Goal: Transaction & Acquisition: Book appointment/travel/reservation

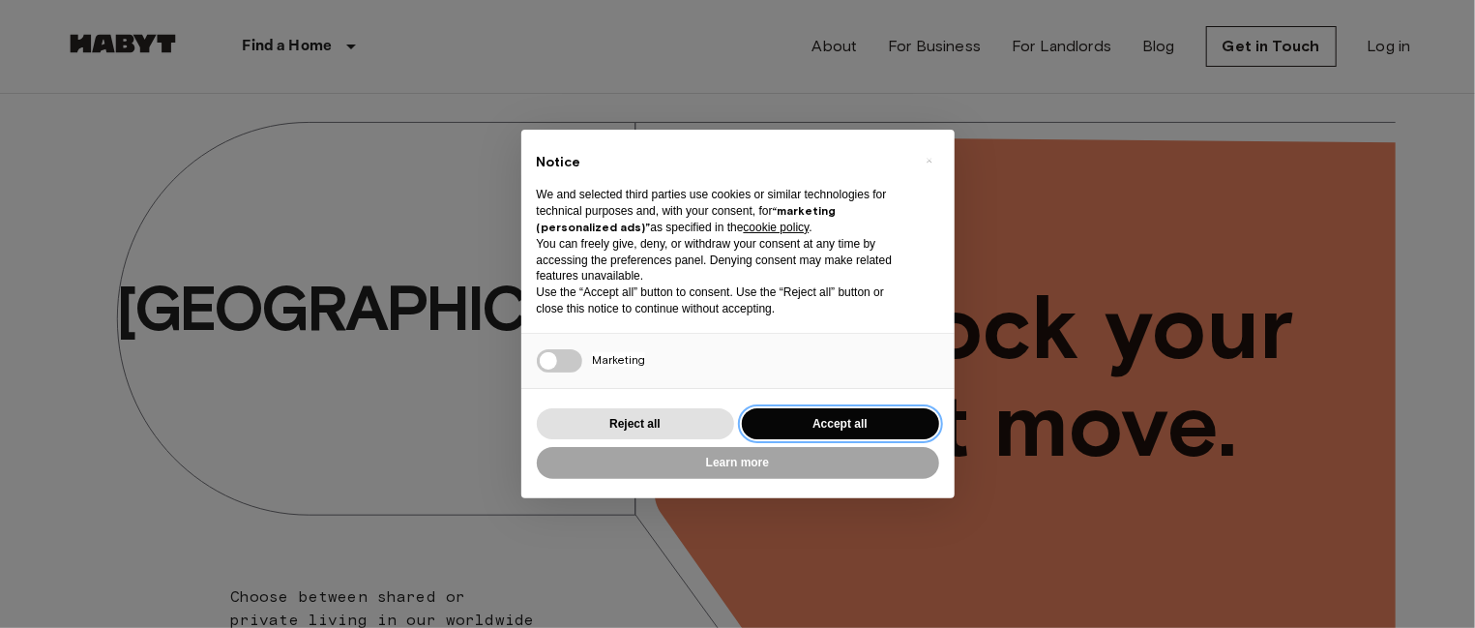
click at [867, 422] on button "Accept all" at bounding box center [840, 424] width 197 height 32
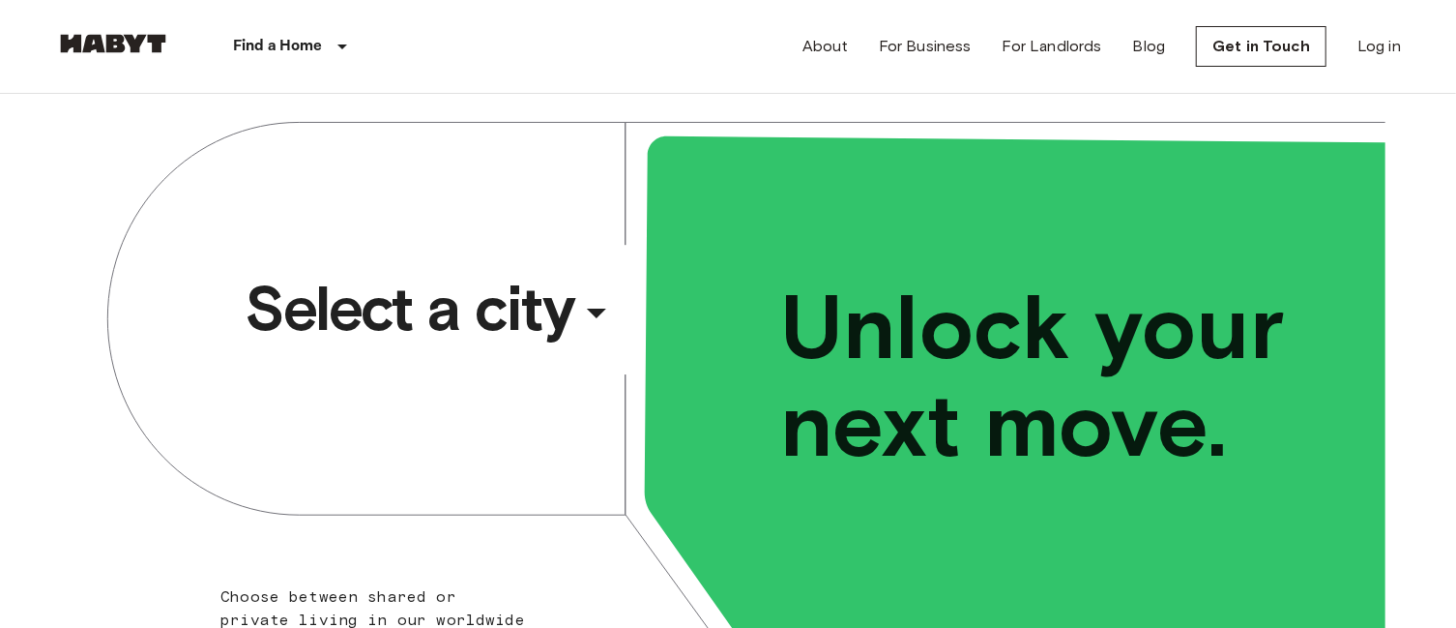
click at [563, 302] on span "Select a city" at bounding box center [409, 308] width 329 height 77
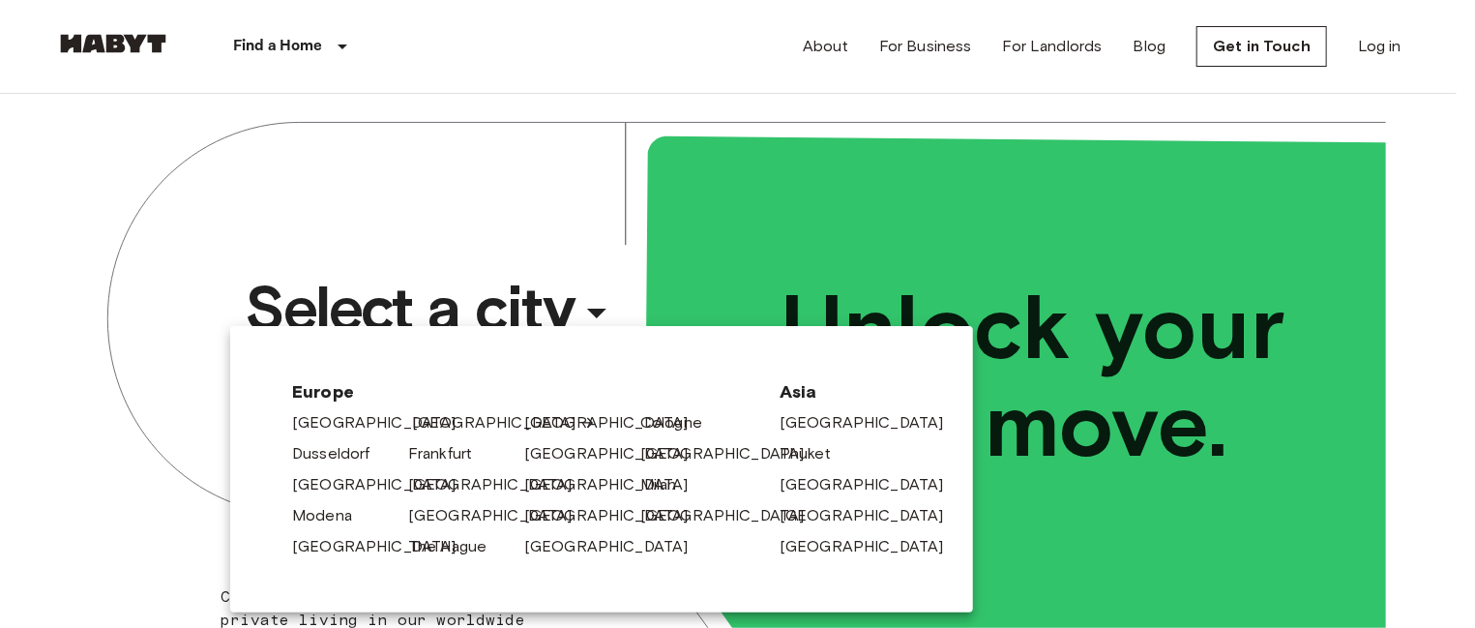
click at [420, 422] on link "[GEOGRAPHIC_DATA]" at bounding box center [504, 422] width 184 height 23
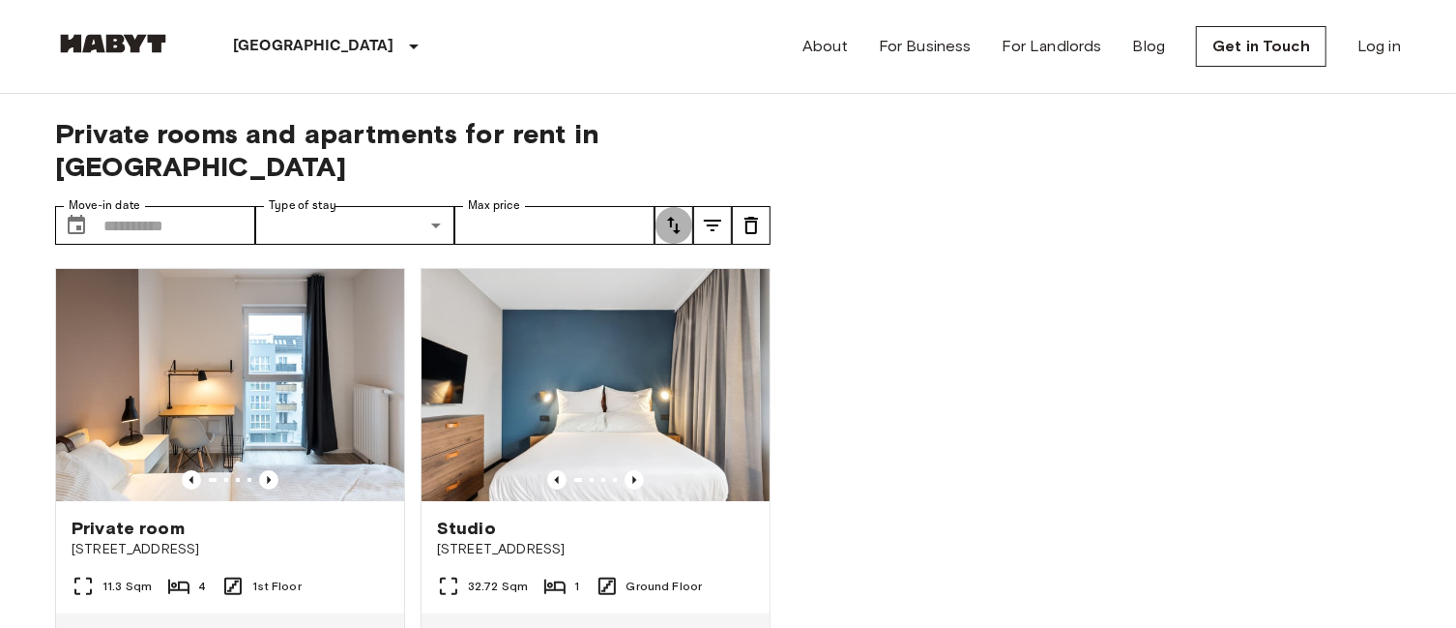
click at [663, 214] on icon "tune" at bounding box center [673, 225] width 23 height 23
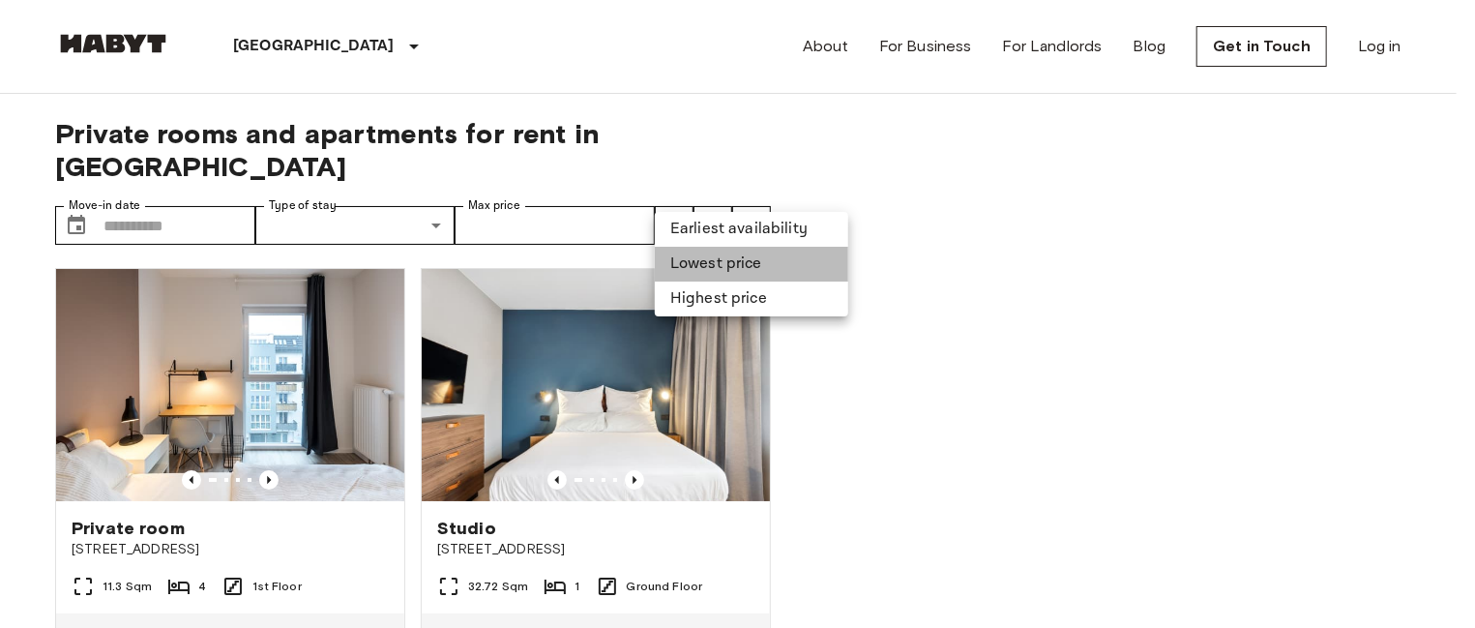
click at [727, 255] on li "Lowest price" at bounding box center [751, 264] width 193 height 35
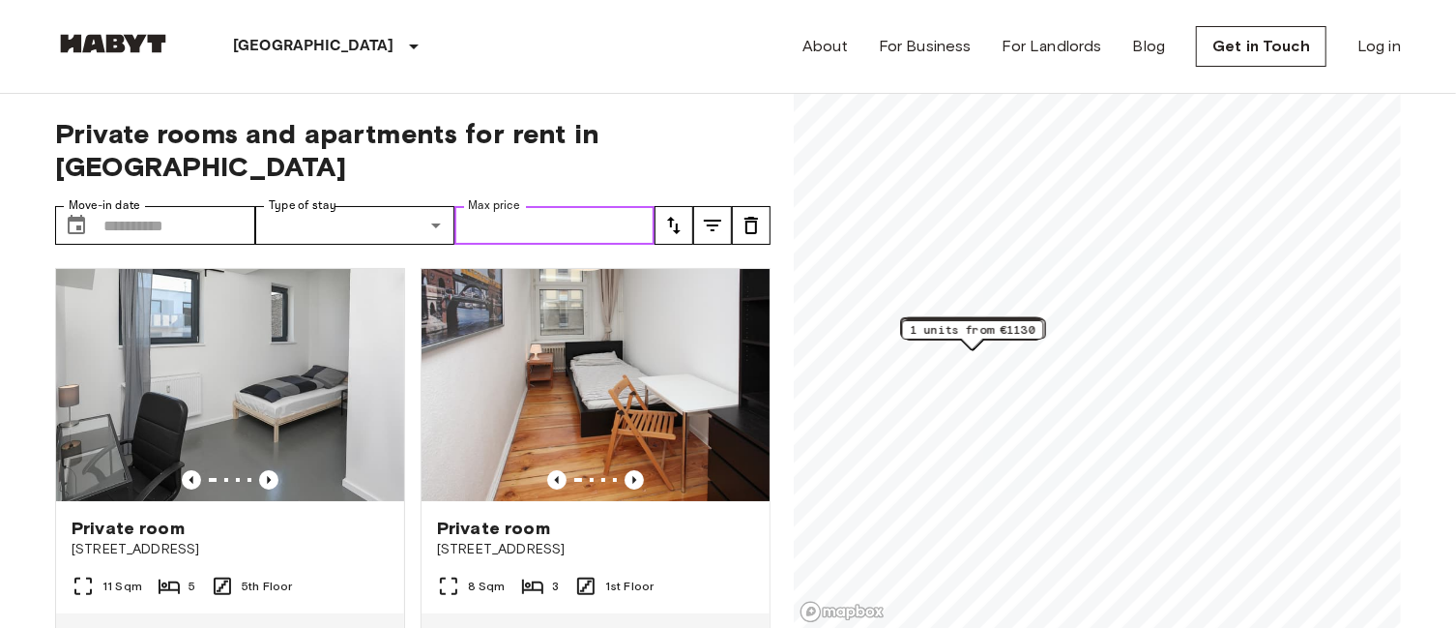
click at [558, 206] on input "Max price" at bounding box center [554, 225] width 200 height 39
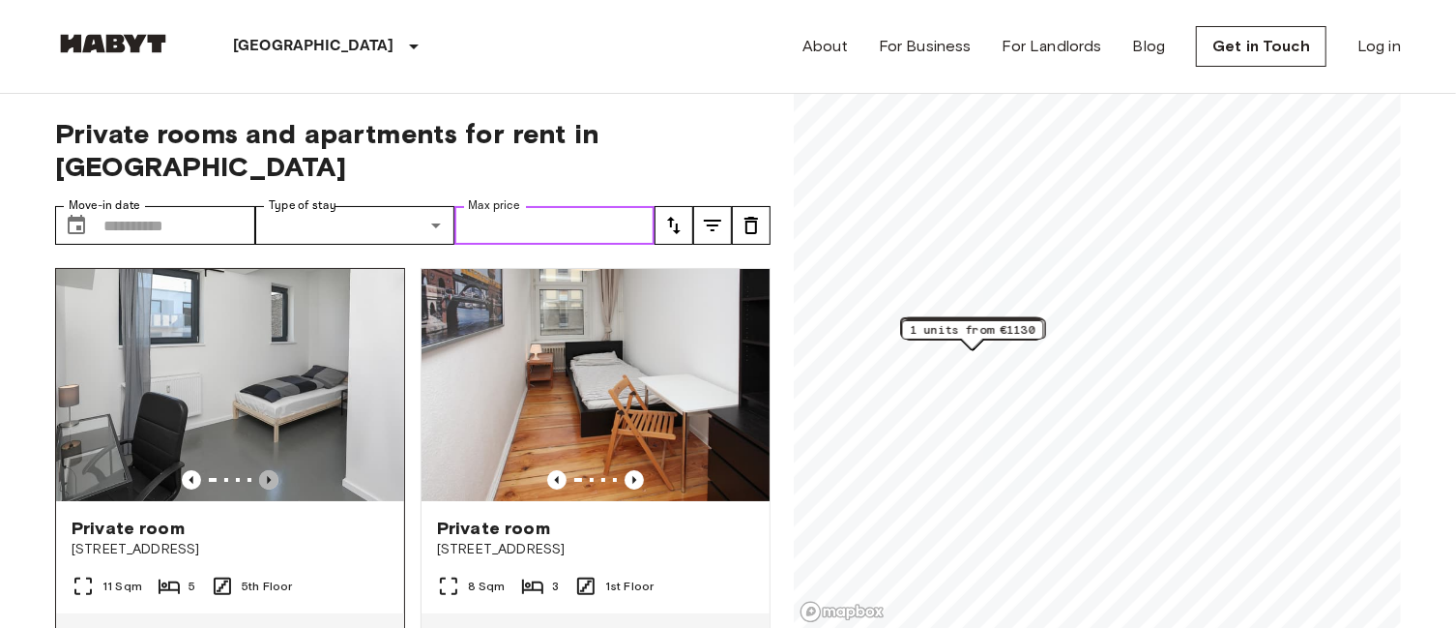
click at [267, 476] on icon "Previous image" at bounding box center [269, 480] width 4 height 8
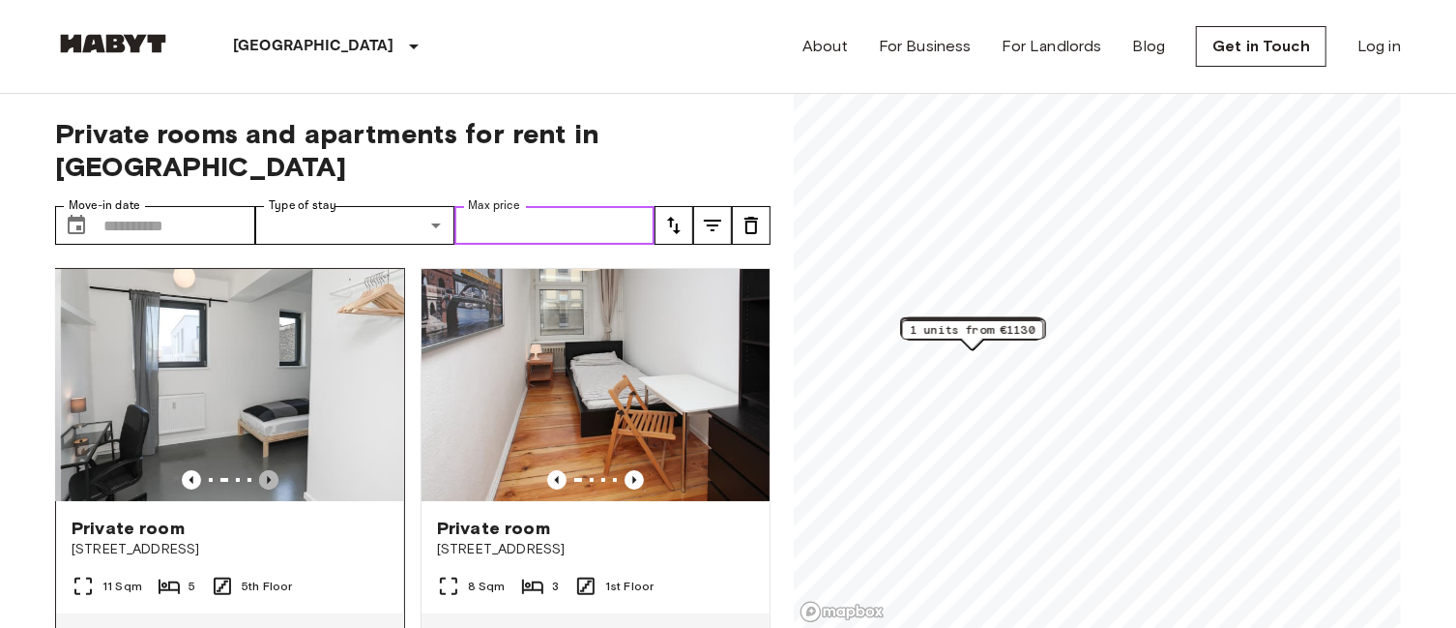
click at [267, 476] on icon "Previous image" at bounding box center [269, 480] width 4 height 8
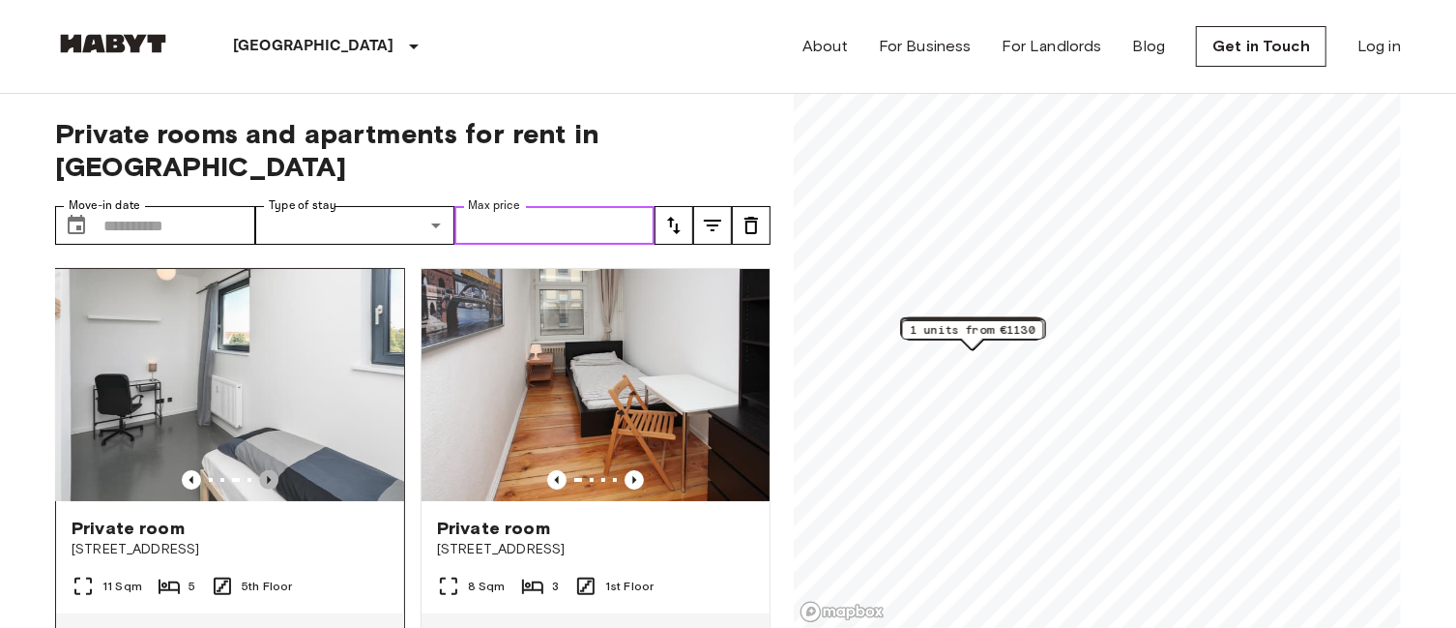
click at [267, 476] on icon "Previous image" at bounding box center [269, 480] width 4 height 8
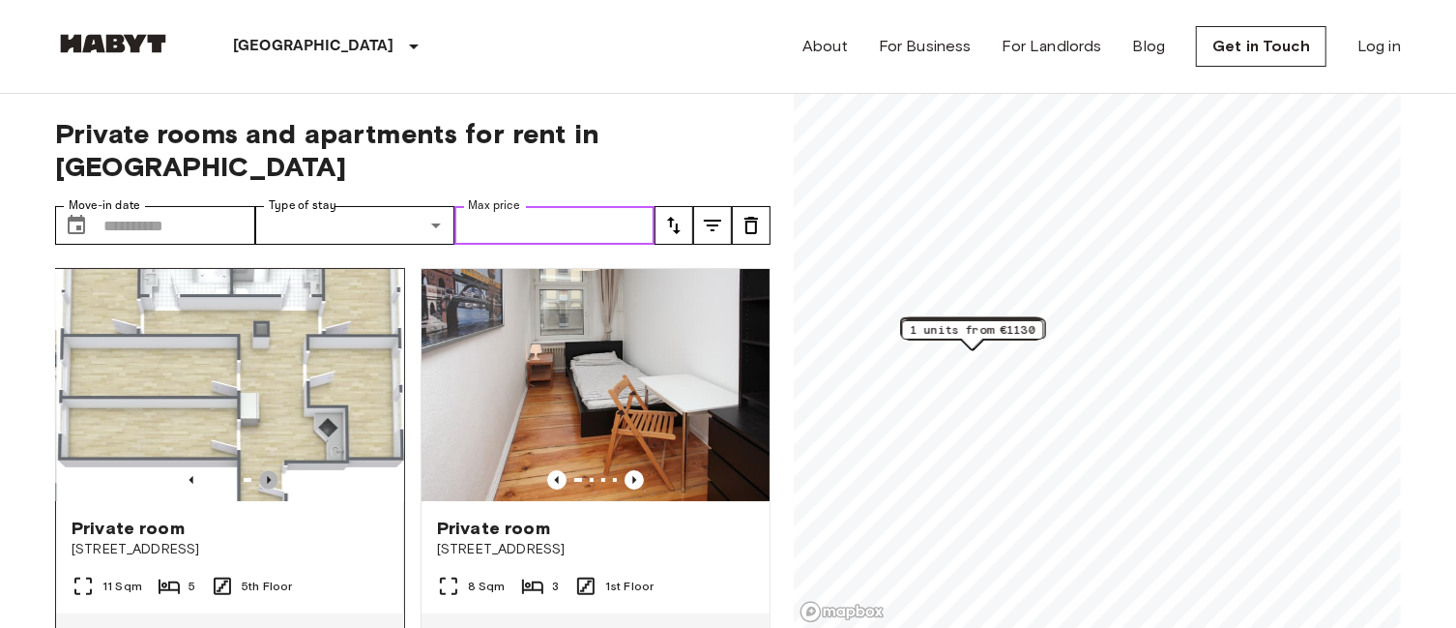
click at [267, 476] on icon "Previous image" at bounding box center [269, 480] width 4 height 8
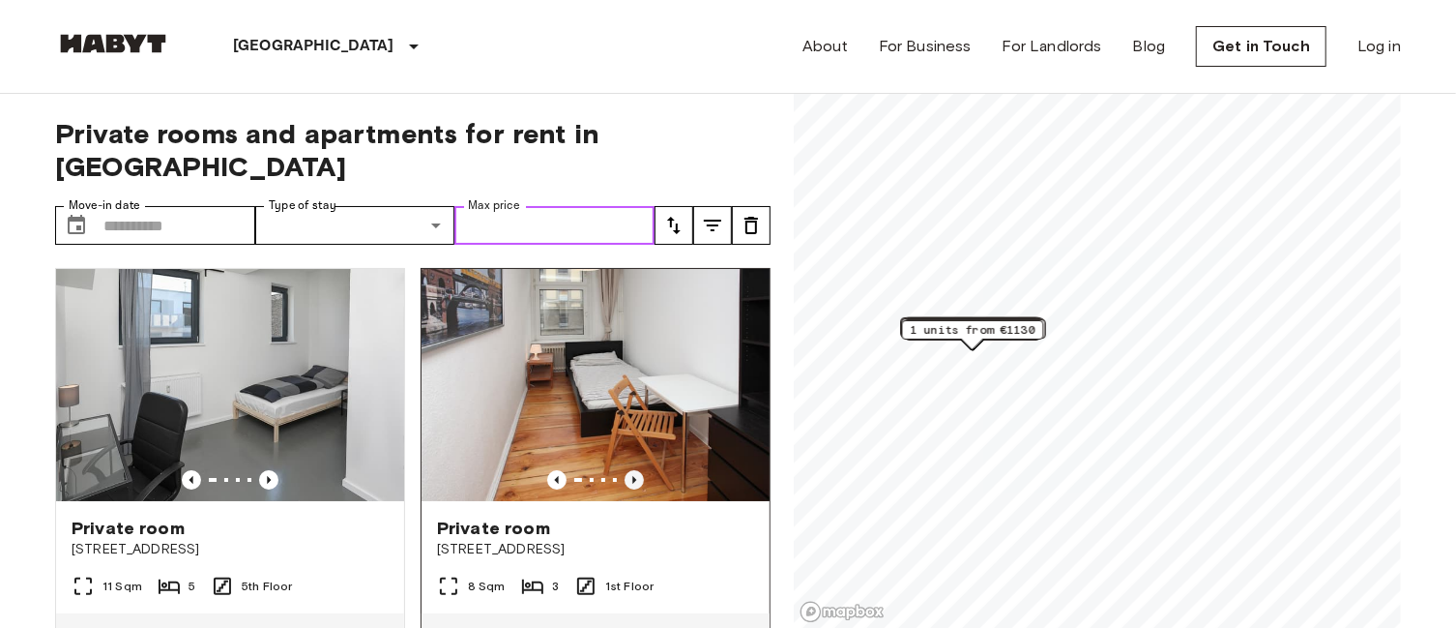
click at [632, 476] on icon "Previous image" at bounding box center [634, 480] width 4 height 8
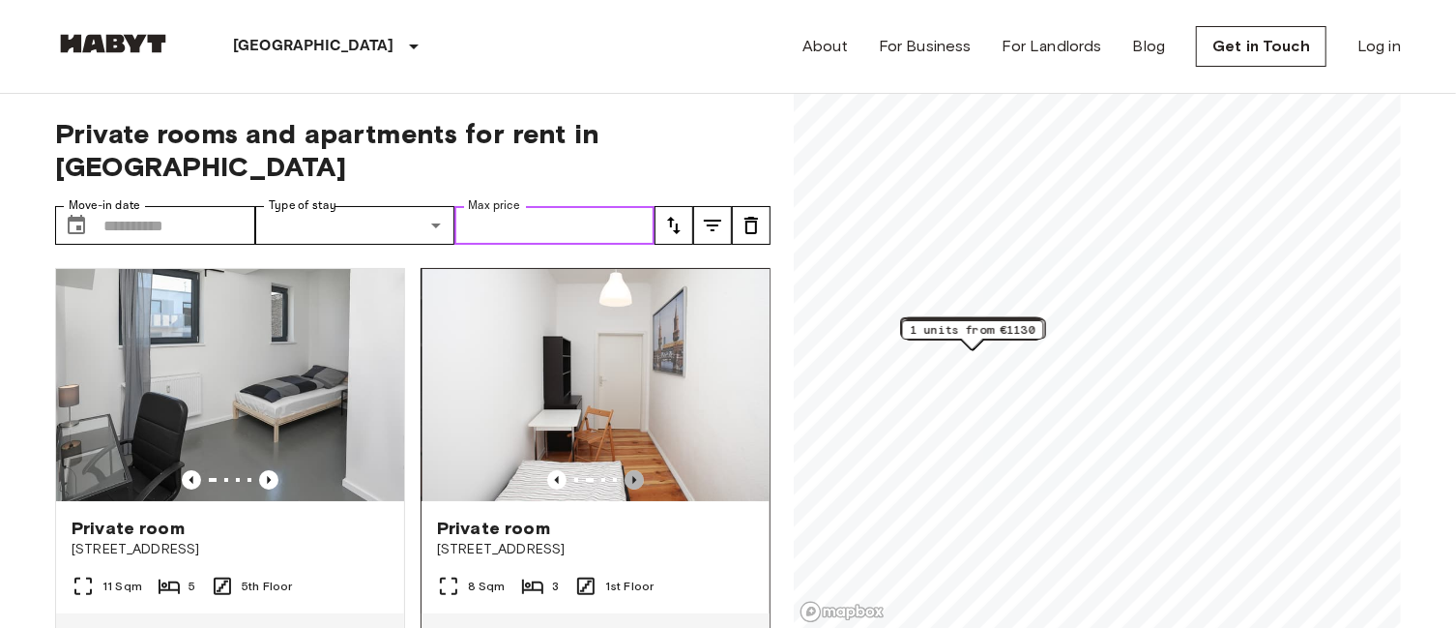
click at [632, 476] on icon "Previous image" at bounding box center [634, 480] width 4 height 8
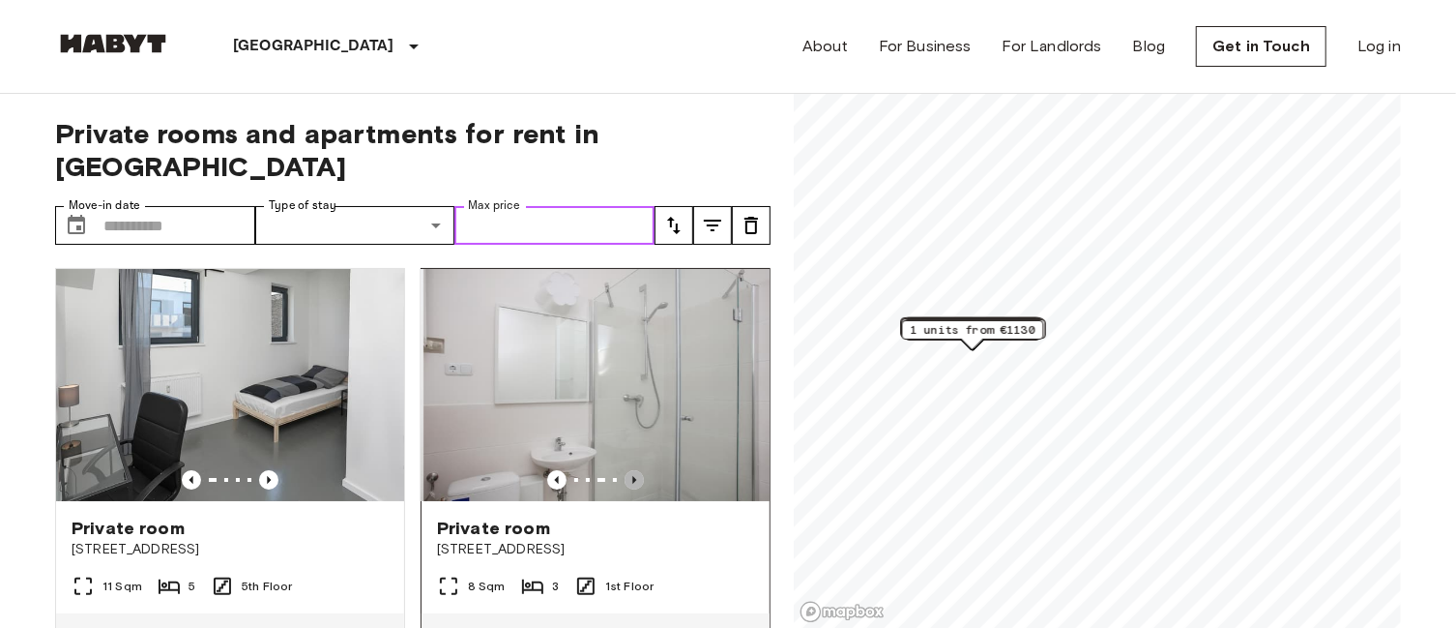
click at [632, 476] on icon "Previous image" at bounding box center [634, 480] width 4 height 8
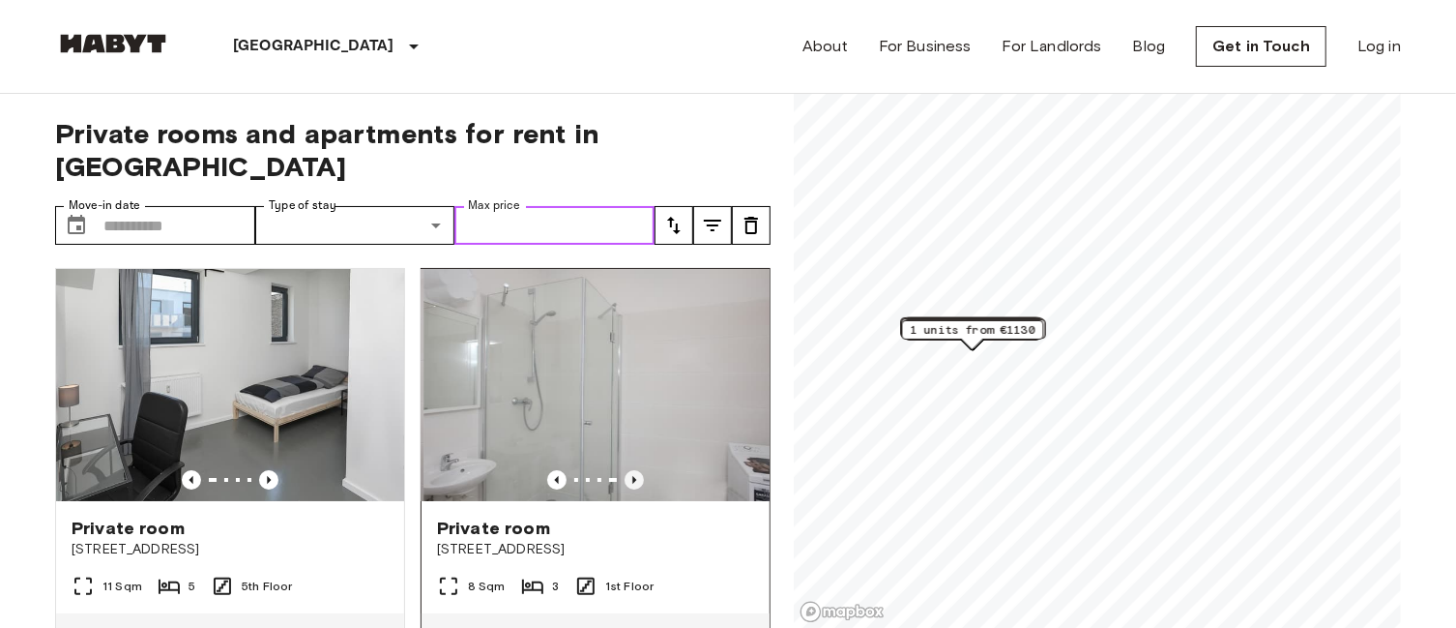
click at [632, 476] on icon "Previous image" at bounding box center [634, 480] width 4 height 8
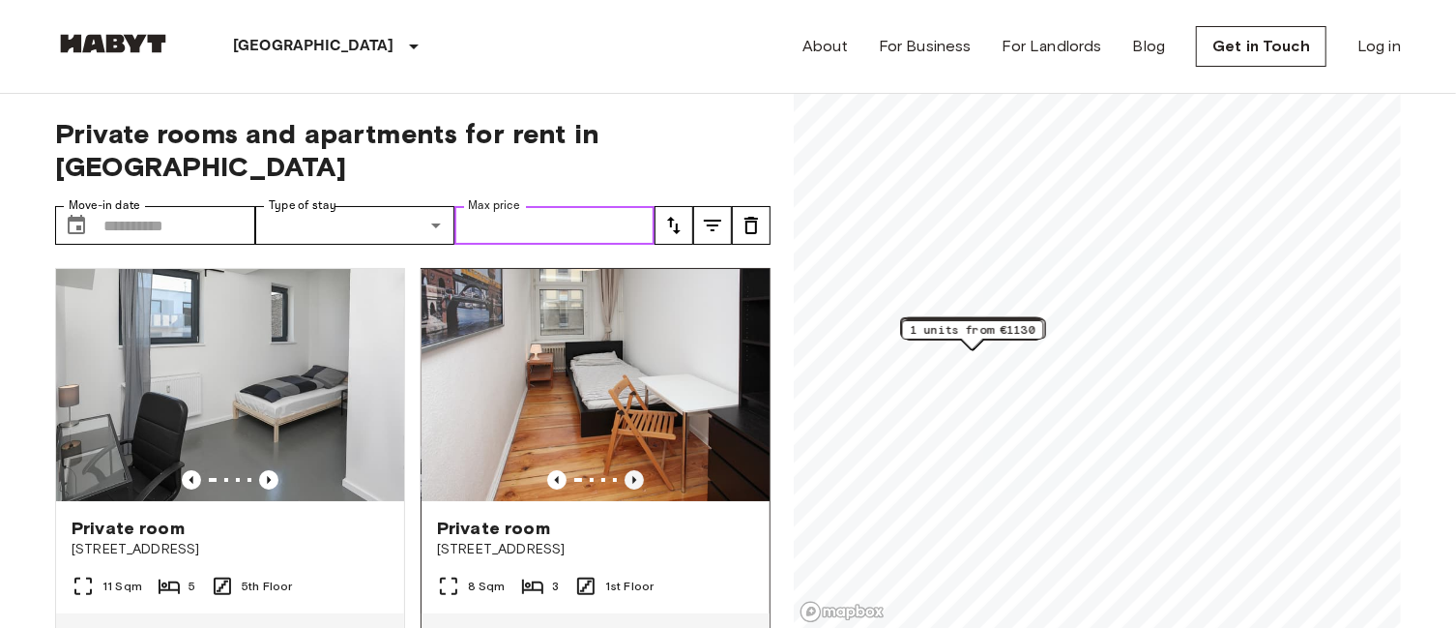
click at [632, 476] on icon "Previous image" at bounding box center [634, 480] width 4 height 8
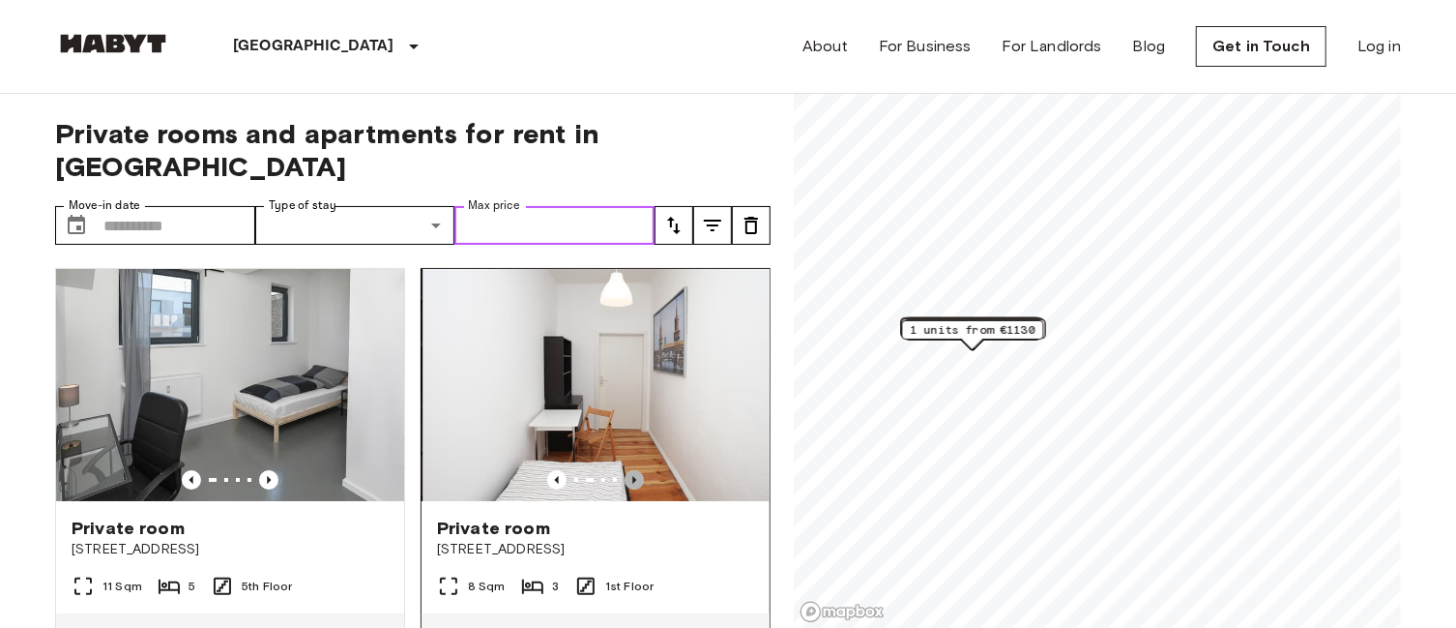
click at [632, 476] on icon "Previous image" at bounding box center [634, 480] width 4 height 8
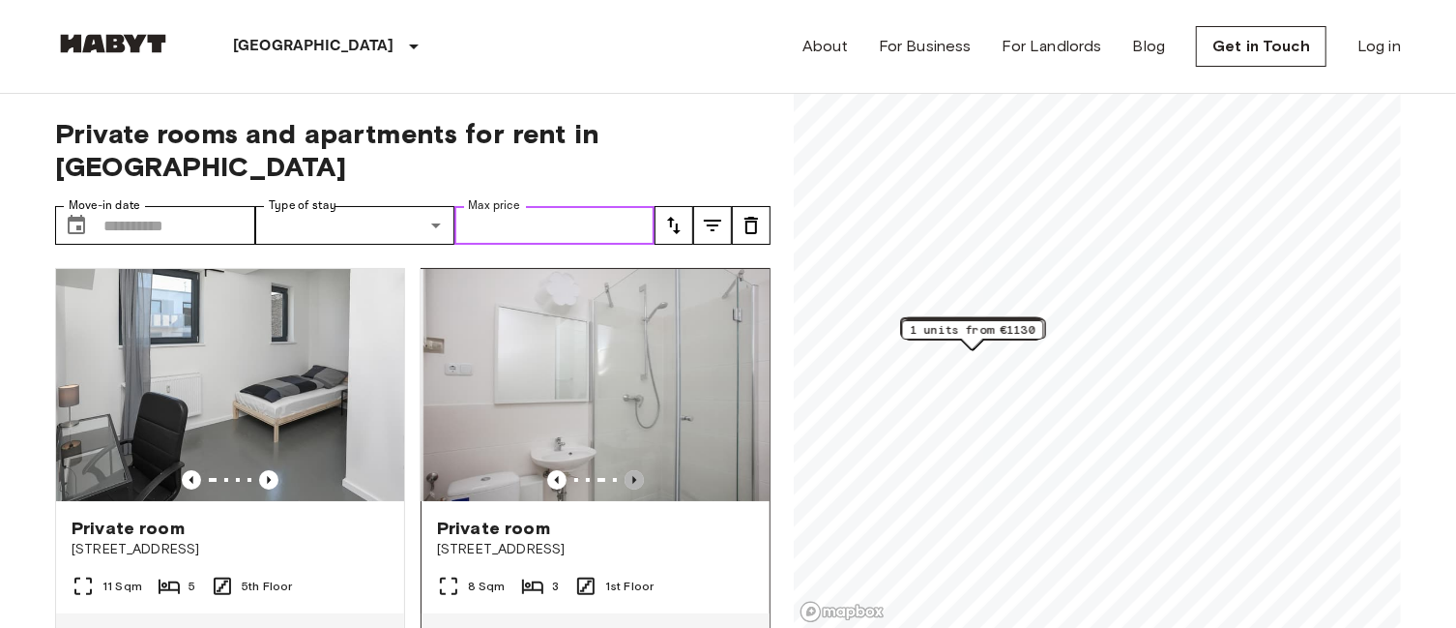
click at [632, 476] on icon "Previous image" at bounding box center [634, 480] width 4 height 8
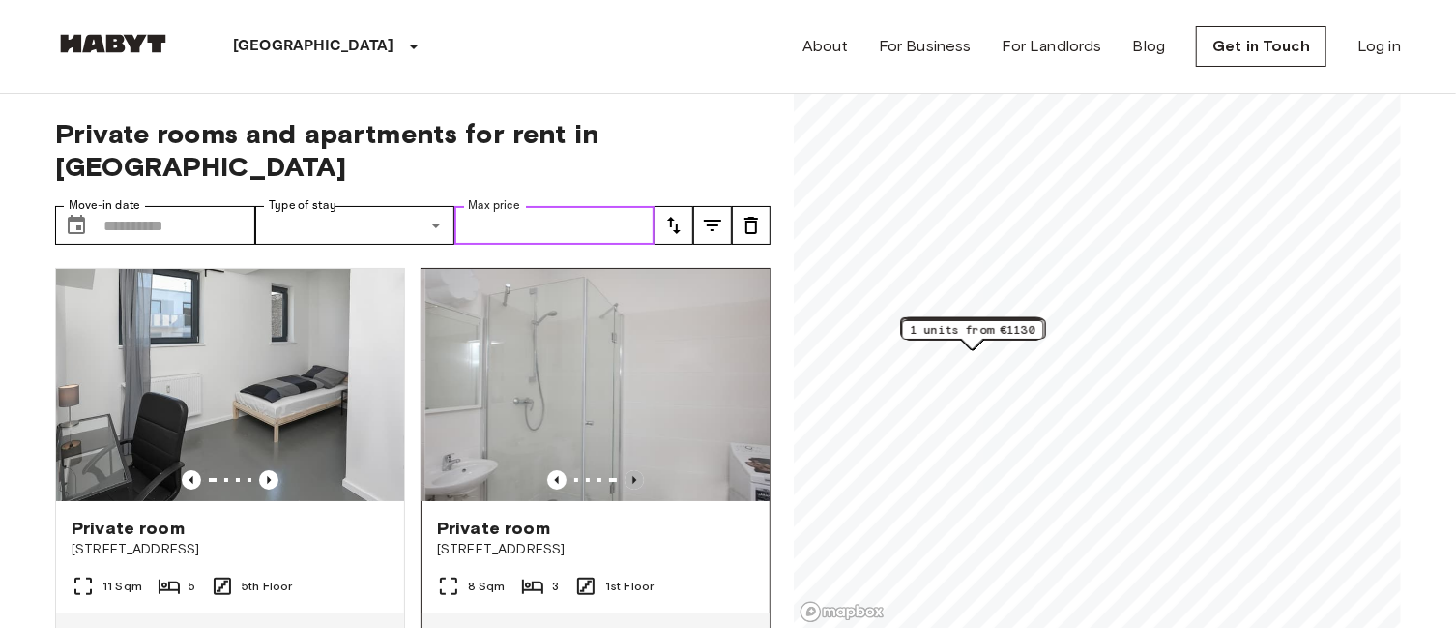
click at [632, 476] on icon "Previous image" at bounding box center [634, 480] width 4 height 8
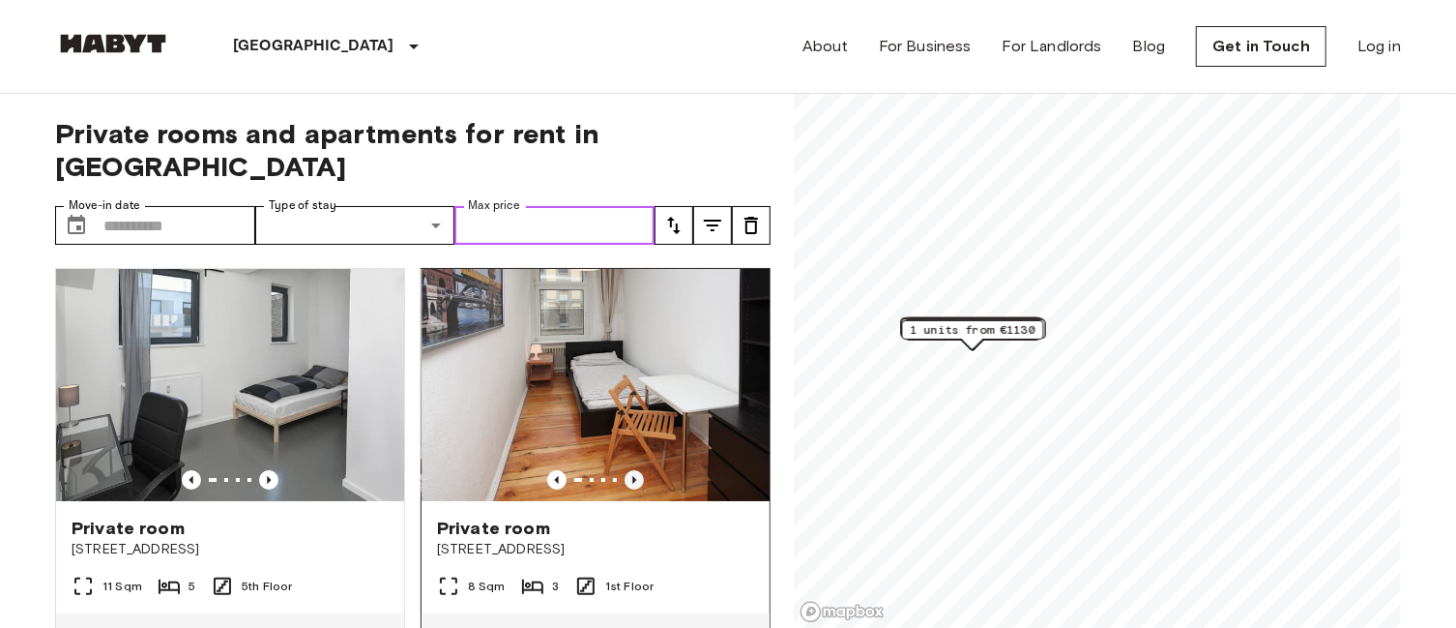
click at [632, 476] on icon "Previous image" at bounding box center [634, 480] width 4 height 8
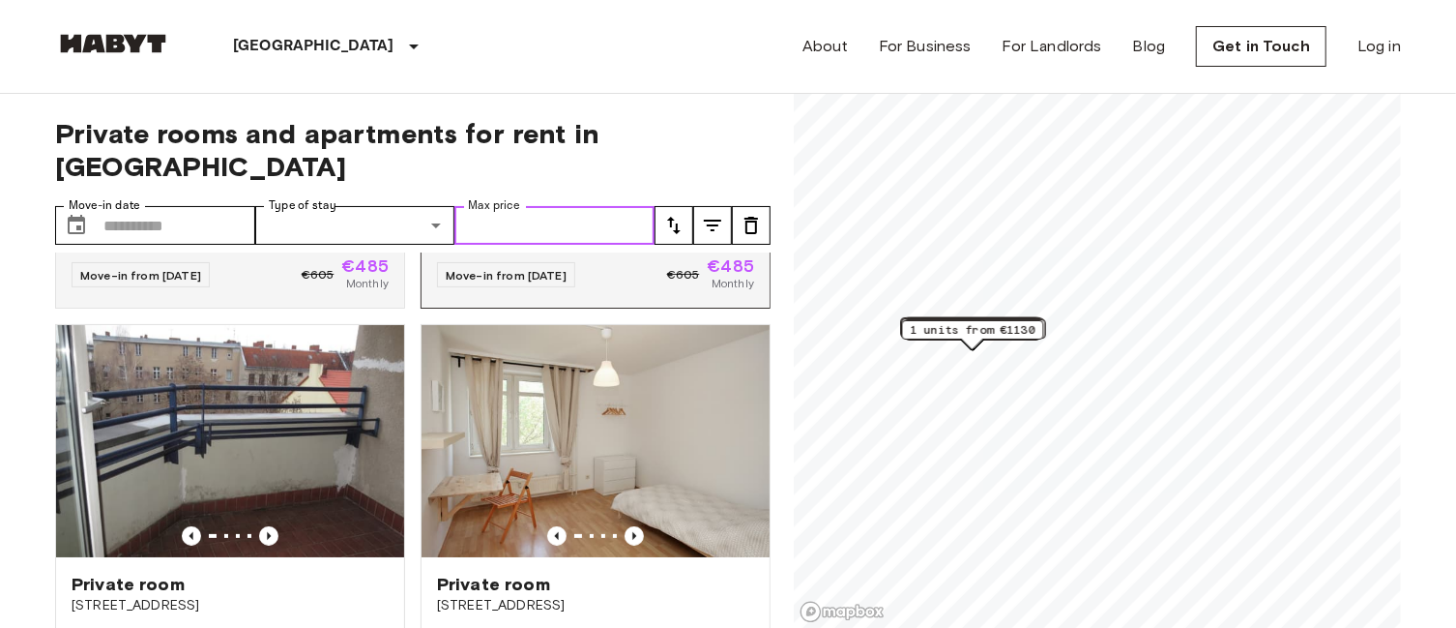
scroll to position [471, 0]
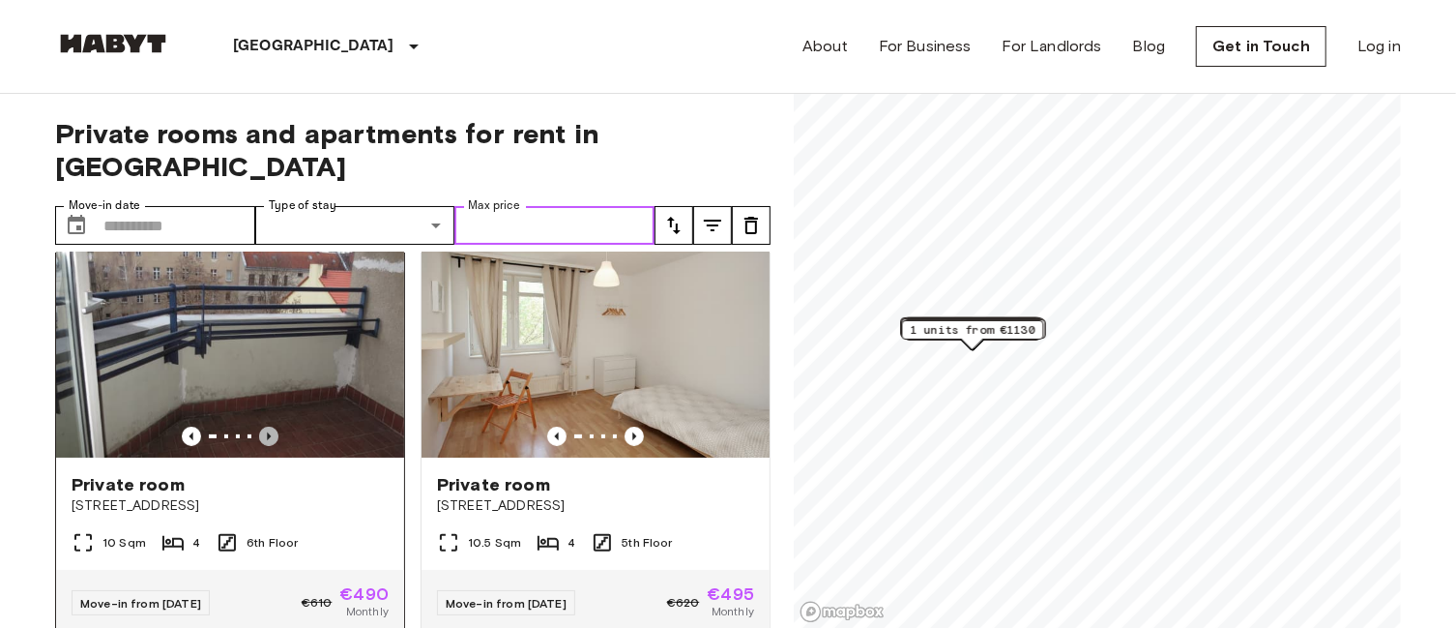
click at [267, 426] on icon "Previous image" at bounding box center [268, 435] width 19 height 19
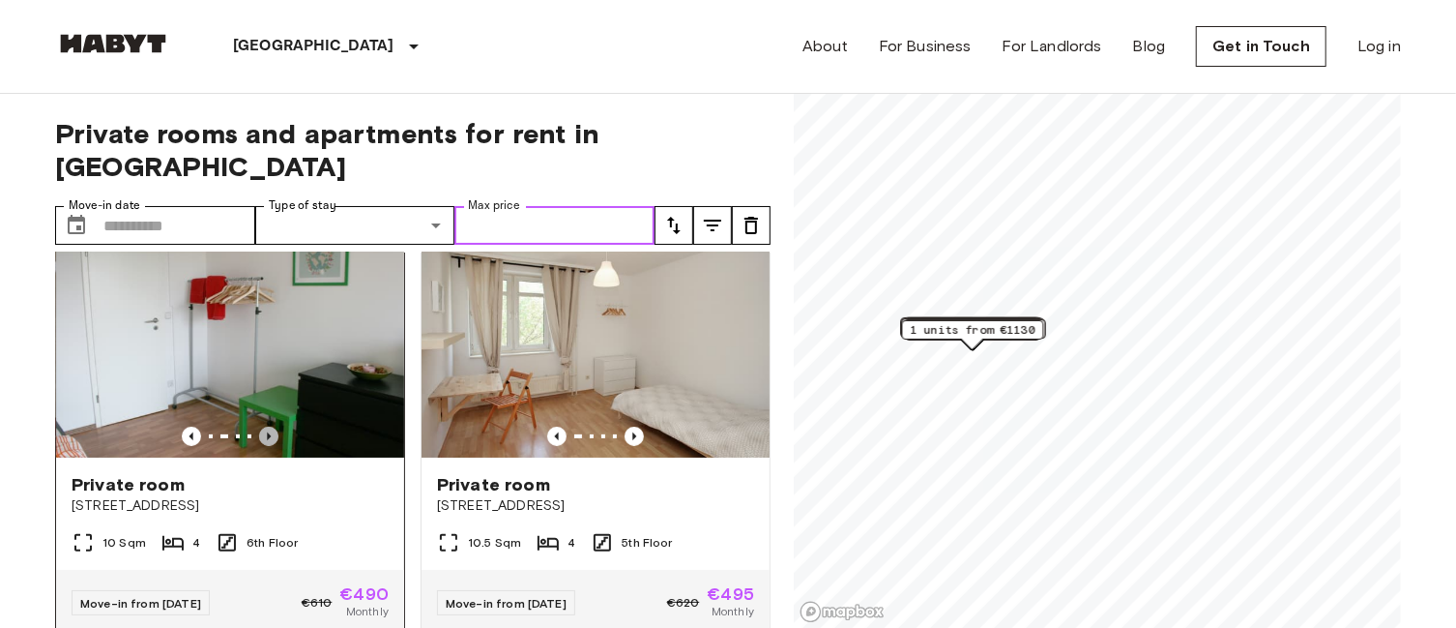
click at [267, 426] on icon "Previous image" at bounding box center [268, 435] width 19 height 19
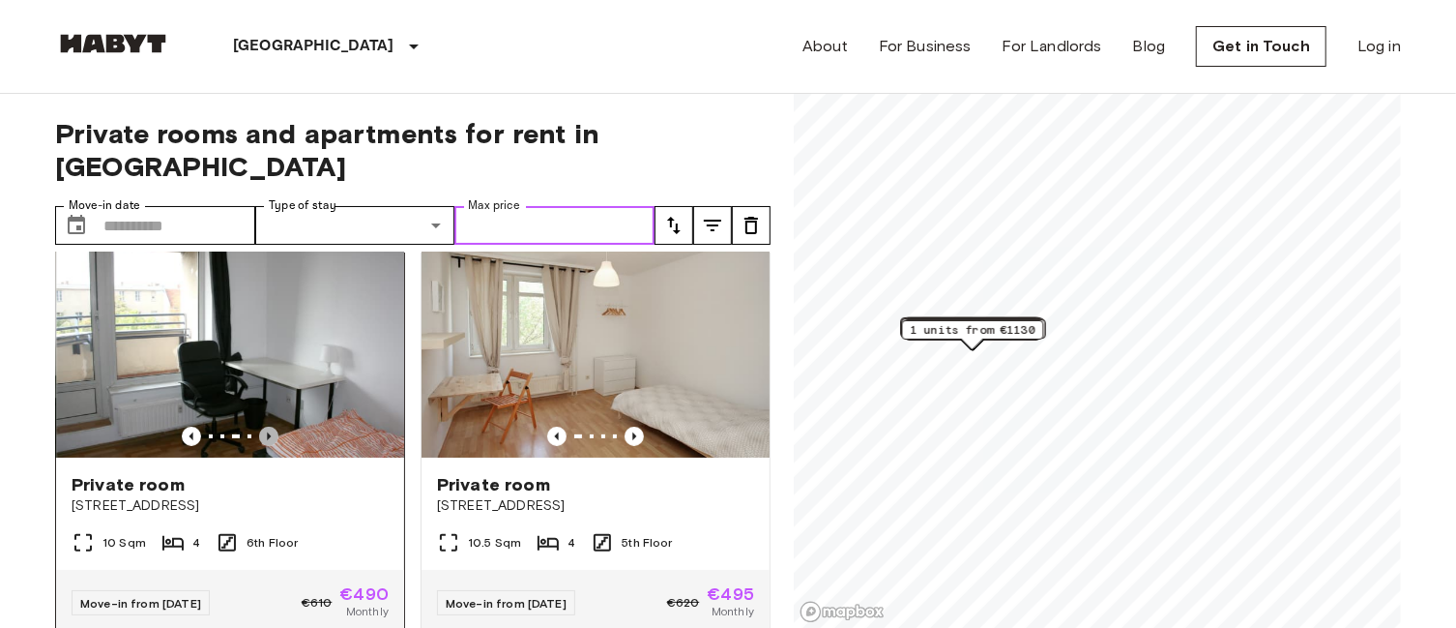
click at [267, 426] on icon "Previous image" at bounding box center [268, 435] width 19 height 19
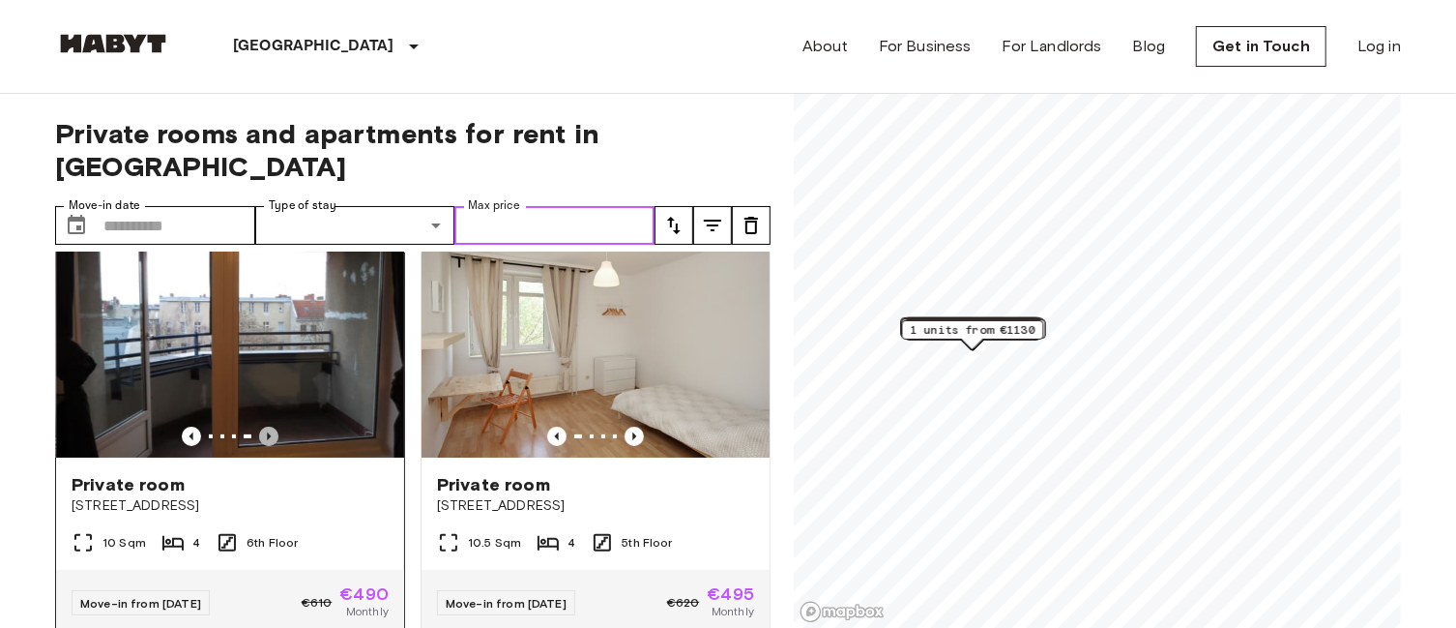
click at [267, 426] on icon "Previous image" at bounding box center [268, 435] width 19 height 19
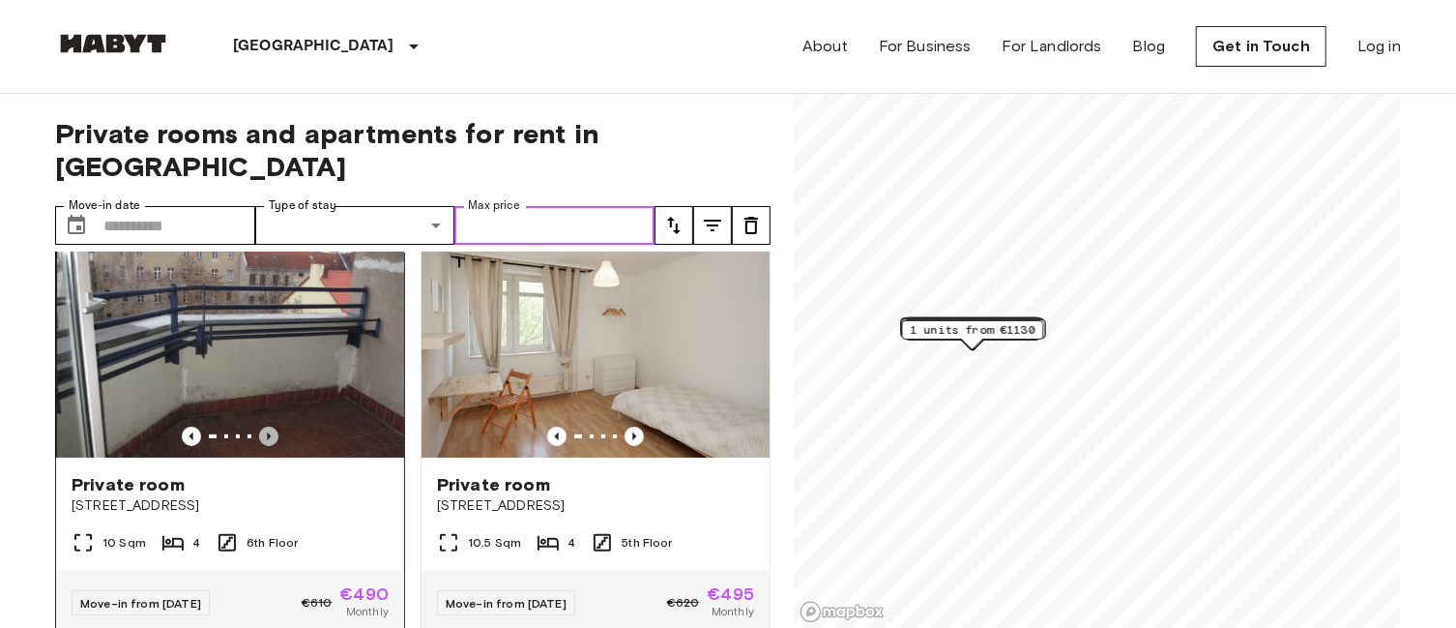
click at [267, 426] on icon "Previous image" at bounding box center [268, 435] width 19 height 19
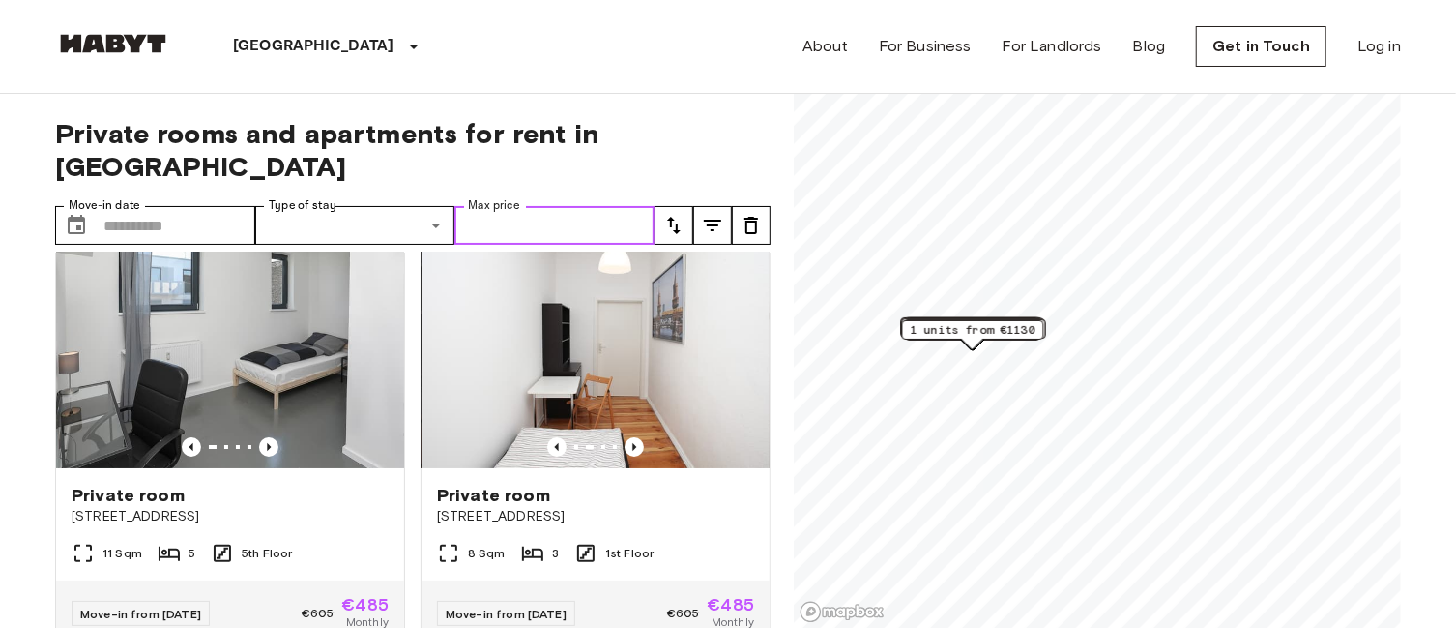
scroll to position [31, 0]
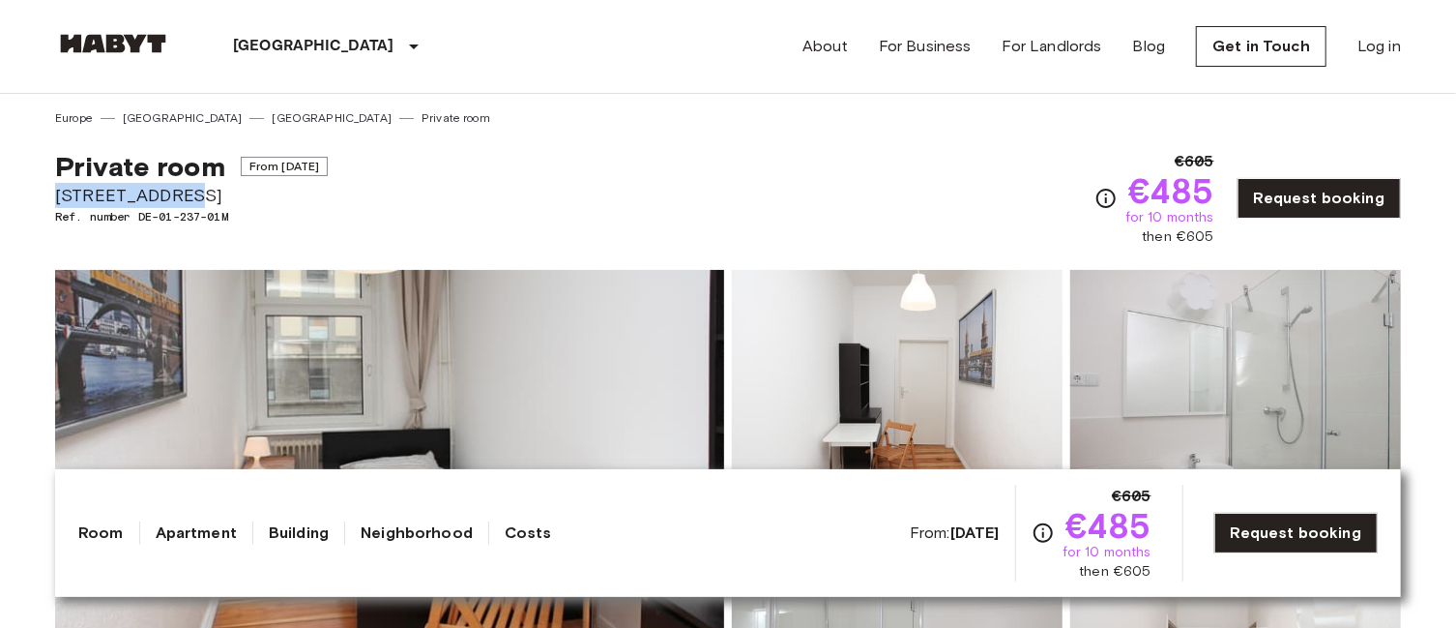
drag, startPoint x: 55, startPoint y: 194, endPoint x: 180, endPoint y: 187, distance: 125.0
copy span "[STREET_ADDRESS]"
